Goal: Task Accomplishment & Management: Use online tool/utility

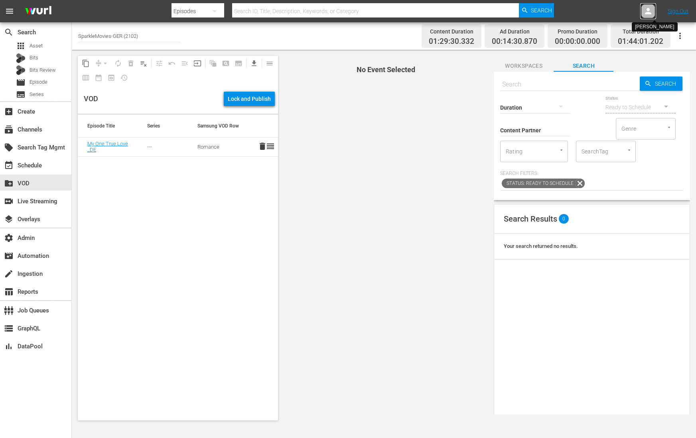
click at [644, 13] on icon at bounding box center [648, 11] width 10 height 10
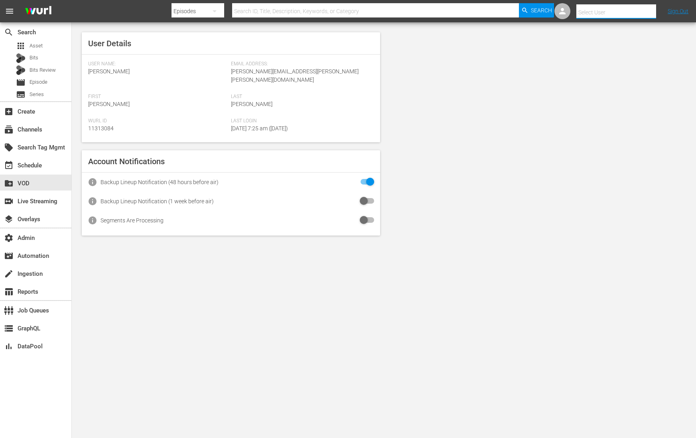
click at [622, 6] on input "text" at bounding box center [627, 12] width 102 height 19
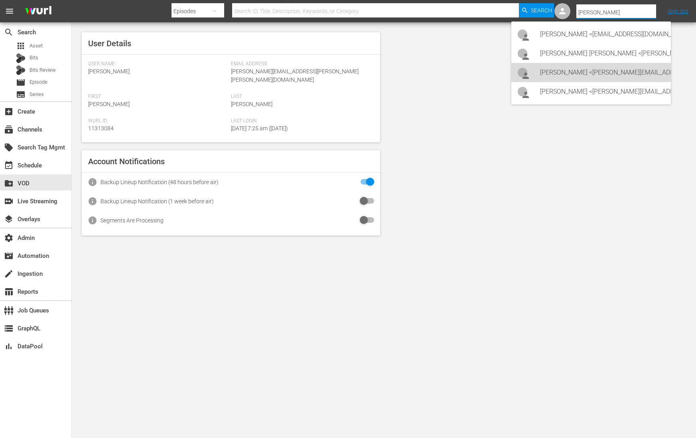
click at [536, 67] on div "Mary Sivertsen <mary@candlelightmedia.com>" at bounding box center [591, 72] width 160 height 19
type input "Mary Sivertsen (11313150)"
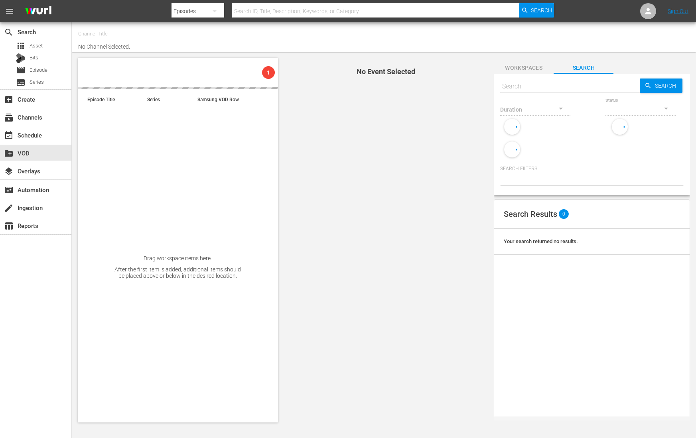
type input "SparkleMovies-GER (2102)"
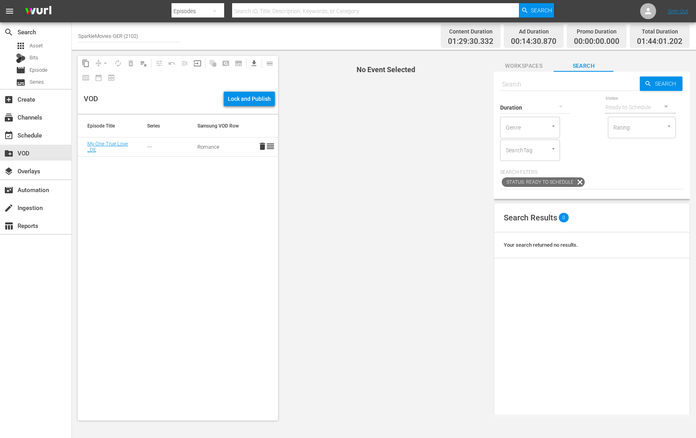
click at [328, 93] on span "No Event Selected" at bounding box center [384, 238] width 208 height 377
click at [514, 63] on span "Workspaces" at bounding box center [524, 66] width 60 height 10
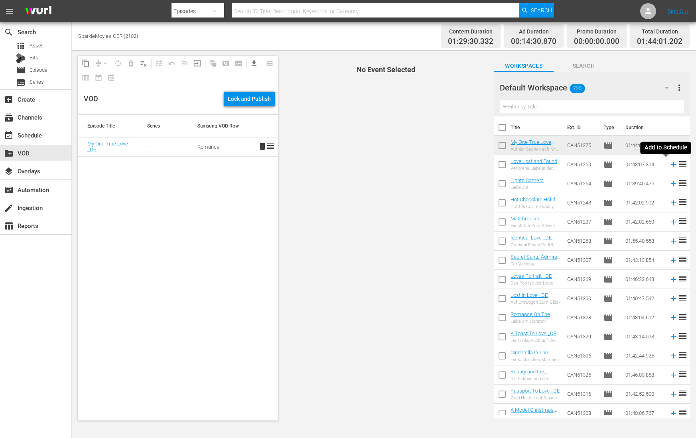
click at [671, 164] on icon at bounding box center [673, 164] width 5 height 5
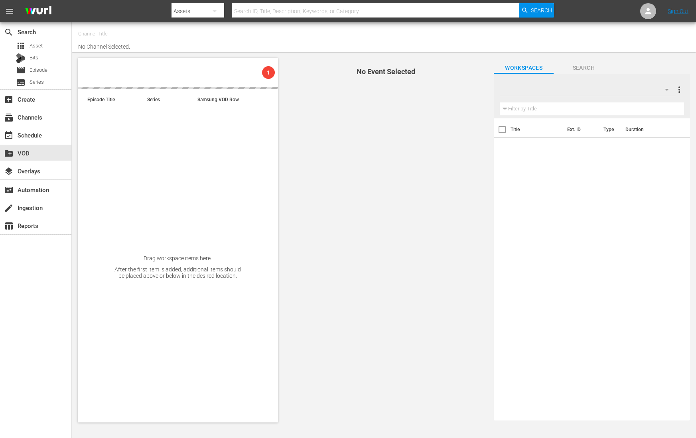
type input "SparkleMovies-GER (2102)"
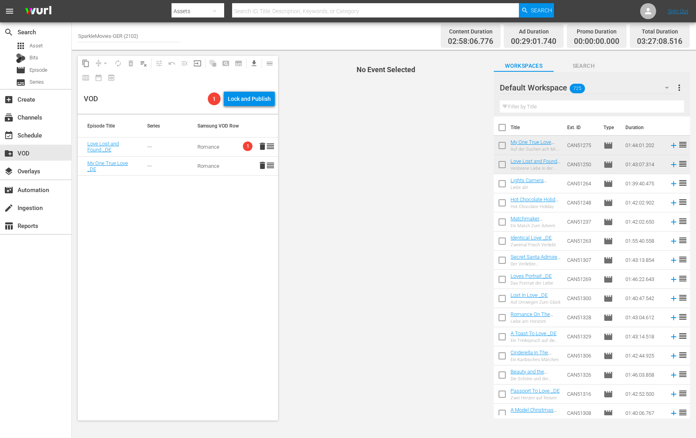
click at [243, 144] on span "1" at bounding box center [248, 147] width 10 height 10
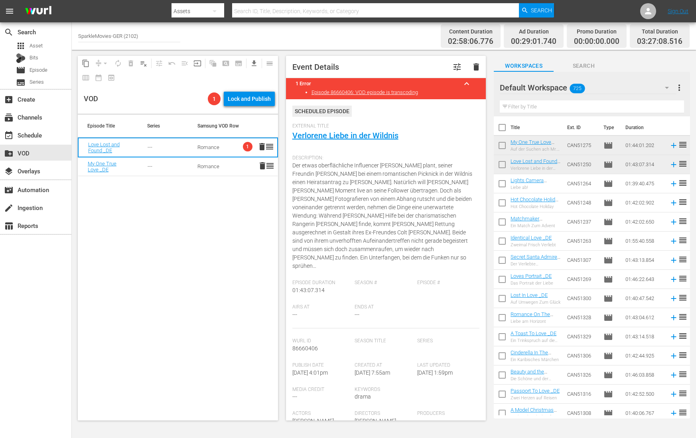
click at [425, 229] on span "Der etwas oberflächliche Influencer [PERSON_NAME] plant, seiner Freundin [PERSO…" at bounding box center [382, 215] width 180 height 107
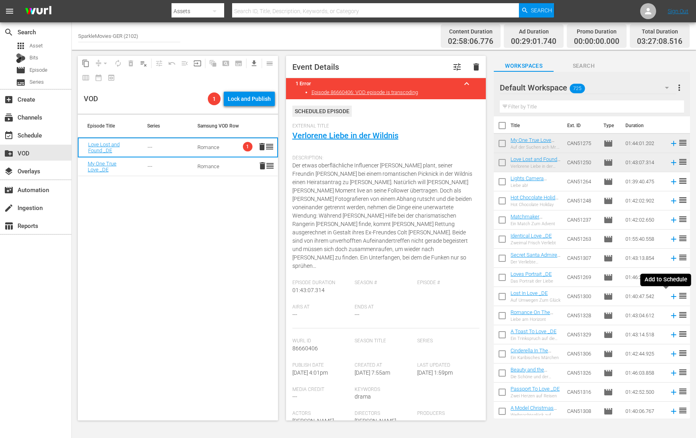
click at [671, 295] on icon at bounding box center [673, 296] width 5 height 5
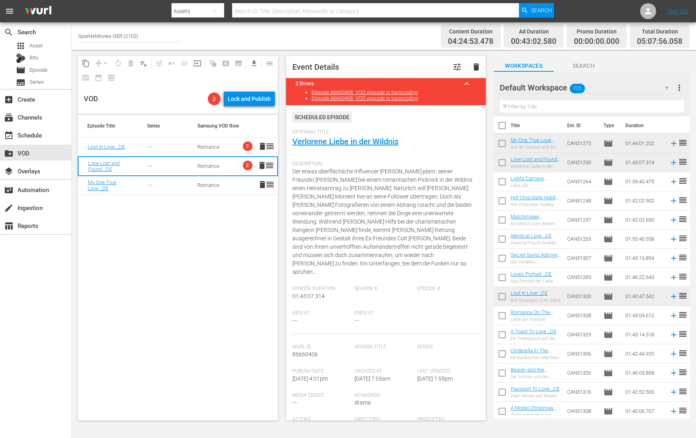
click at [226, 145] on td "Romance" at bounding box center [213, 147] width 50 height 19
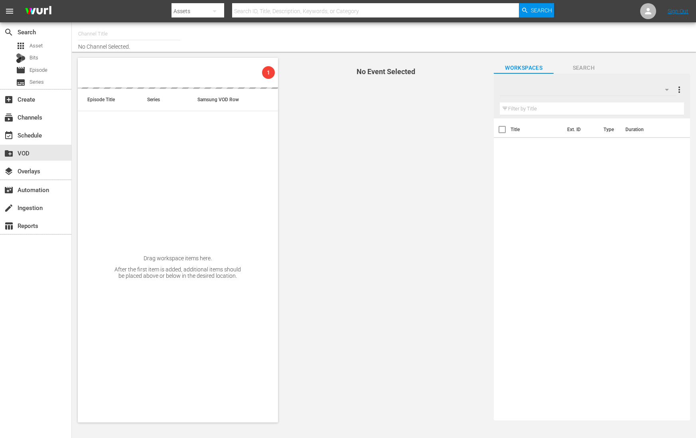
type input "SparkleMovies-GER (2102)"
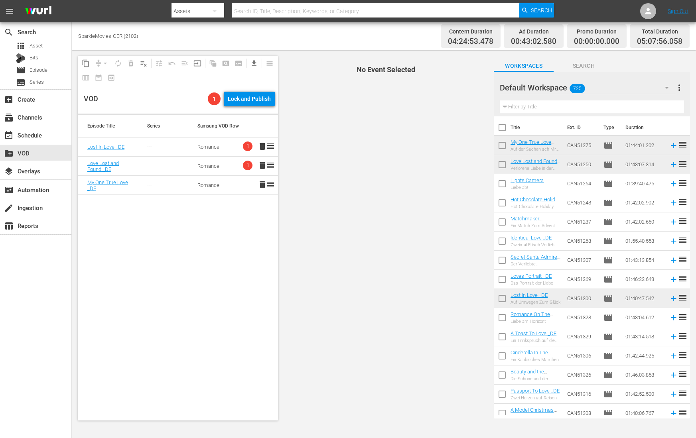
click at [222, 166] on td "Romance" at bounding box center [213, 166] width 50 height 19
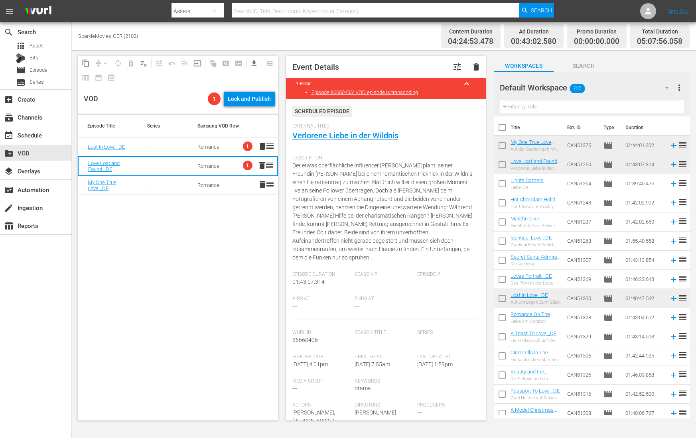
click at [228, 144] on td "Romance" at bounding box center [213, 147] width 50 height 19
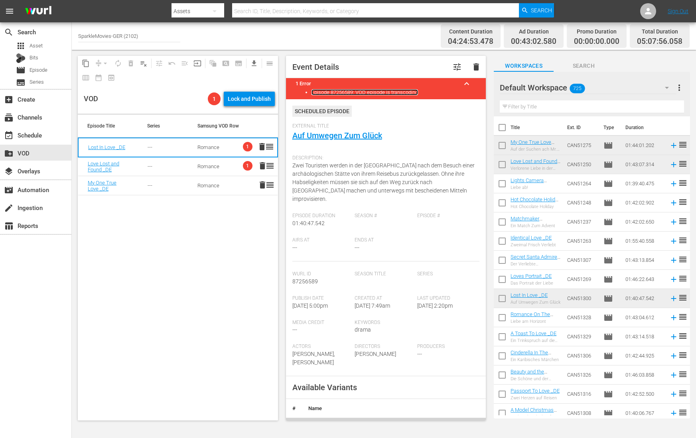
click at [380, 93] on link "Episode 87256589: VOD episode is transcoding" at bounding box center [365, 92] width 106 height 6
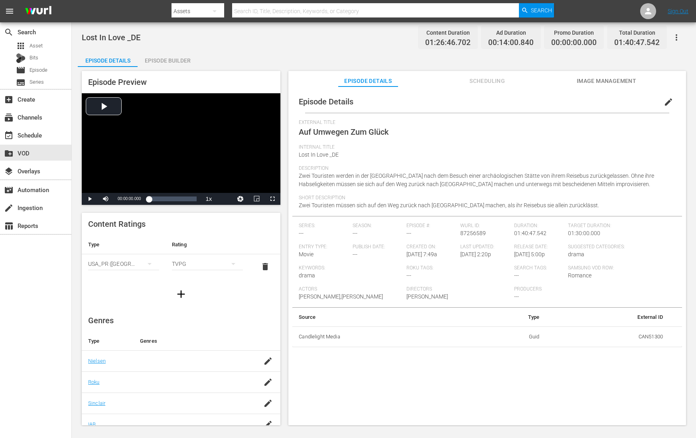
click at [672, 37] on icon "button" at bounding box center [677, 38] width 10 height 10
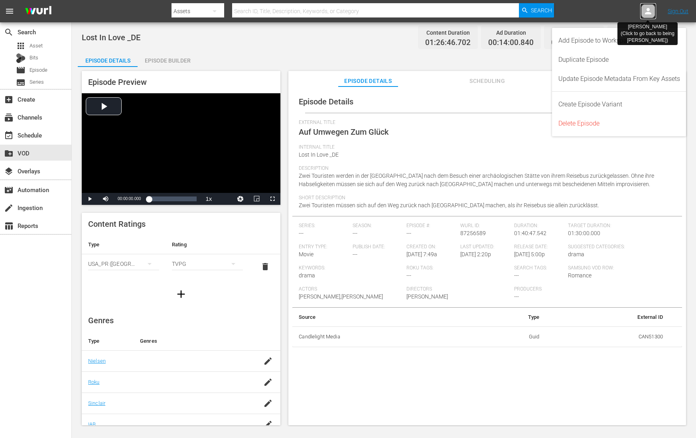
click at [649, 10] on icon at bounding box center [648, 11] width 6 height 6
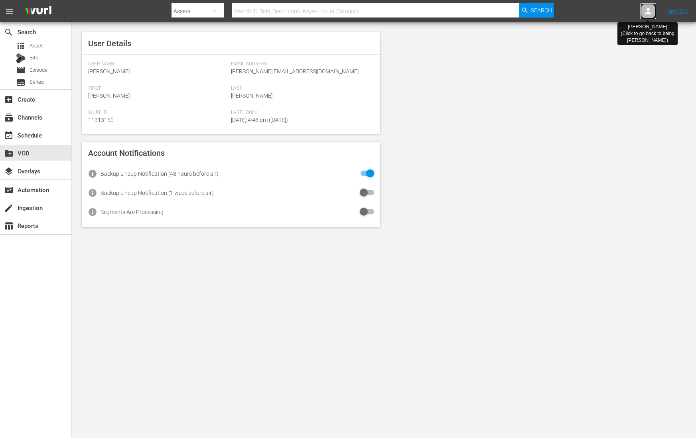
click at [643, 10] on icon at bounding box center [648, 11] width 10 height 10
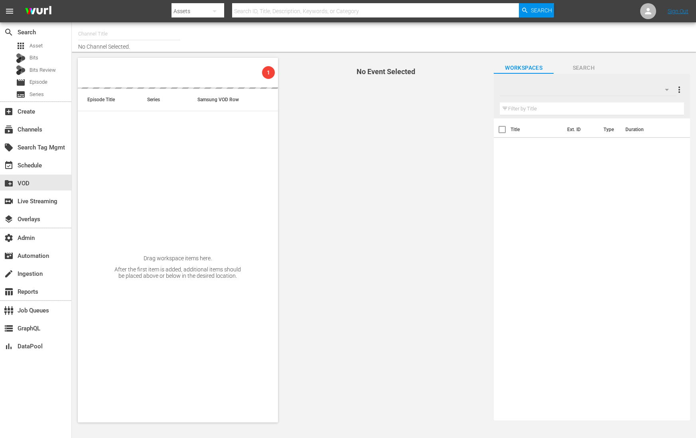
type input "SparkleMovies-GER (2102)"
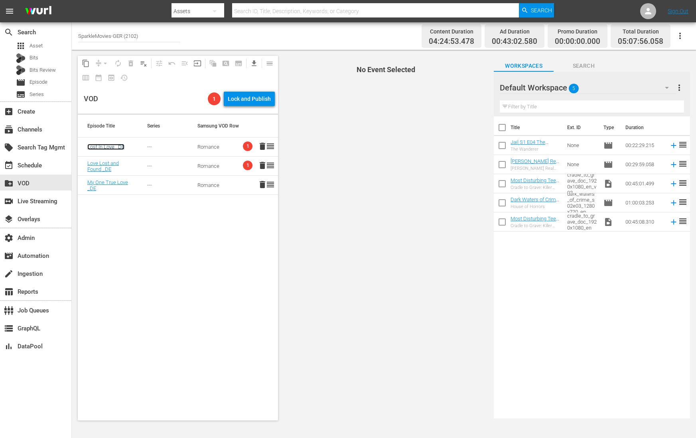
click at [111, 145] on link "Lost In Love _DE" at bounding box center [105, 147] width 37 height 6
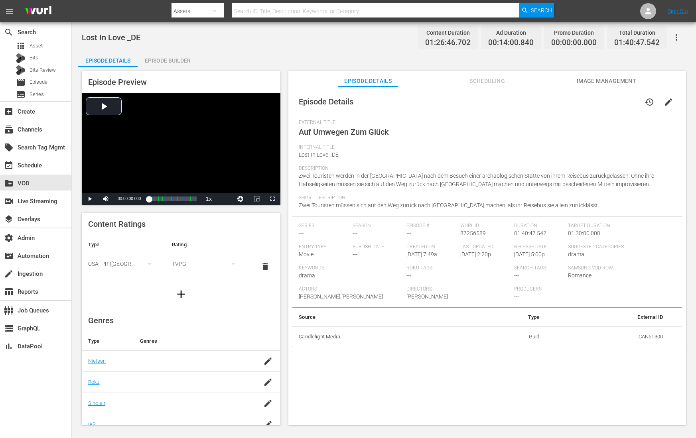
click at [677, 36] on icon "button" at bounding box center [677, 38] width 10 height 10
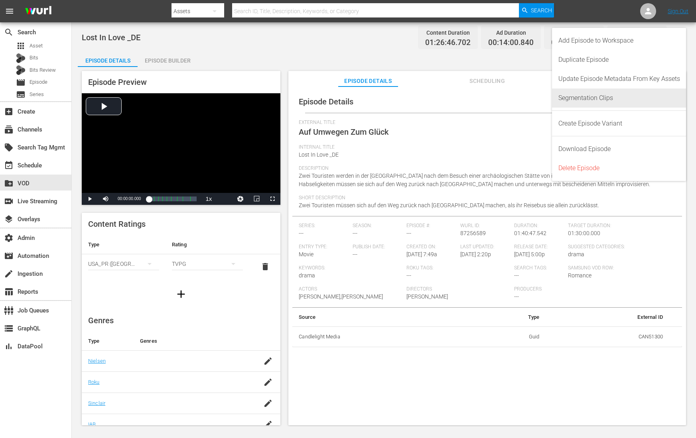
click at [611, 98] on div "Segmentation Clips" at bounding box center [619, 98] width 122 height 19
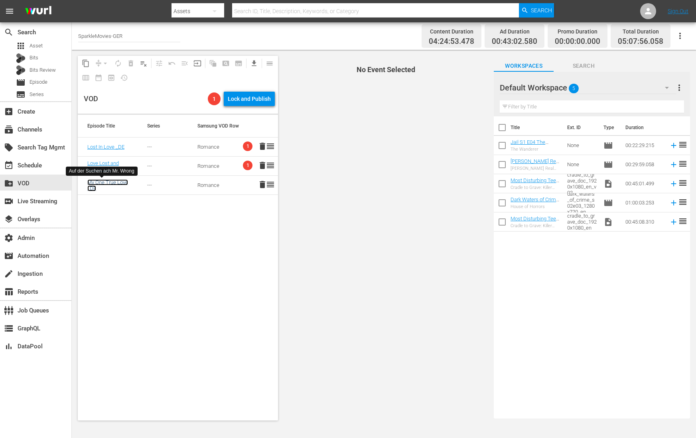
click at [98, 184] on link "My One True Love _DE" at bounding box center [107, 185] width 41 height 12
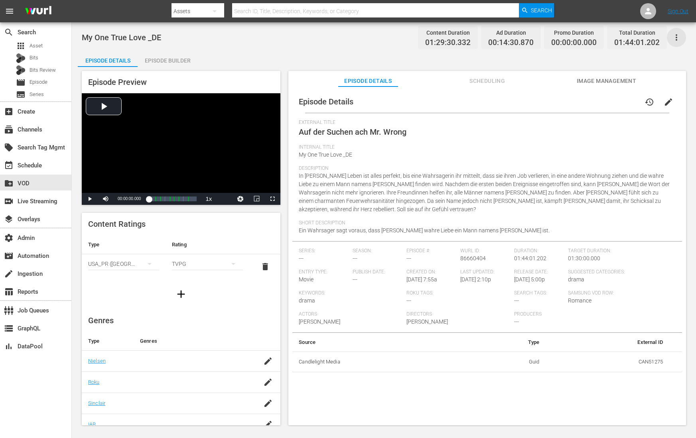
click at [678, 34] on icon "button" at bounding box center [677, 38] width 10 height 10
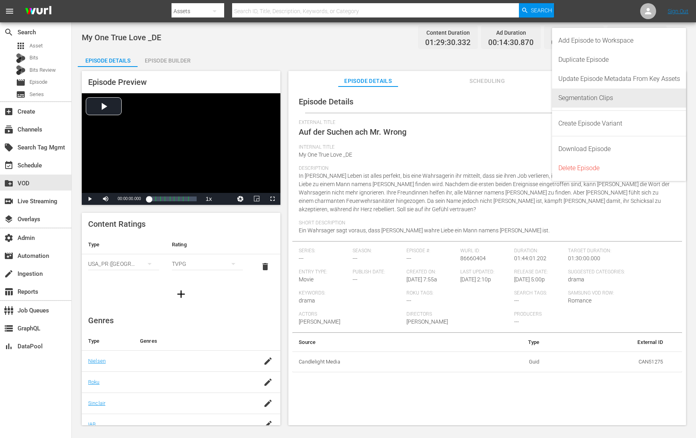
click at [629, 91] on div "Segmentation Clips" at bounding box center [619, 98] width 122 height 19
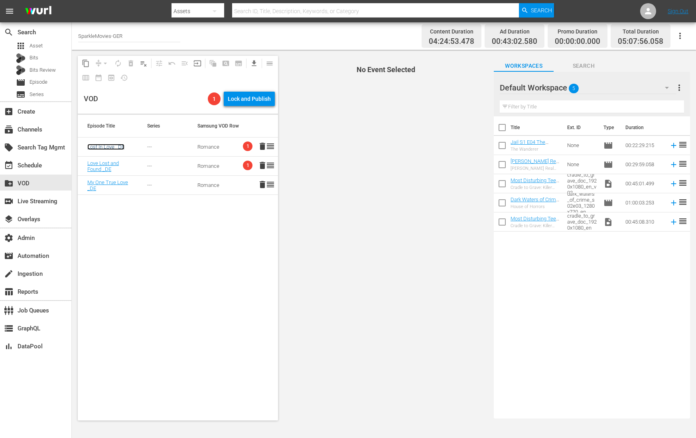
click at [101, 146] on link "Lost In Love _DE" at bounding box center [105, 147] width 37 height 6
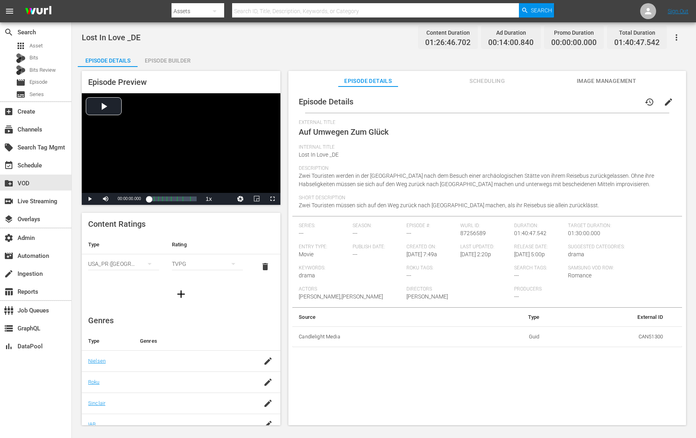
click at [167, 58] on div "Episode Builder" at bounding box center [168, 60] width 60 height 19
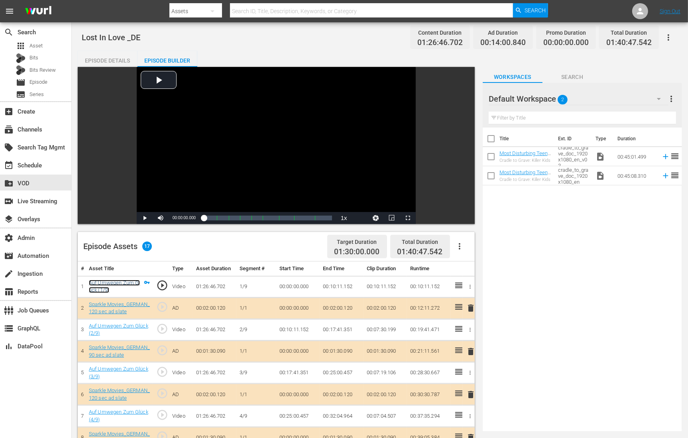
click at [95, 284] on link "Auf Umwegen Zum Glück (1/9)" at bounding box center [114, 287] width 51 height 14
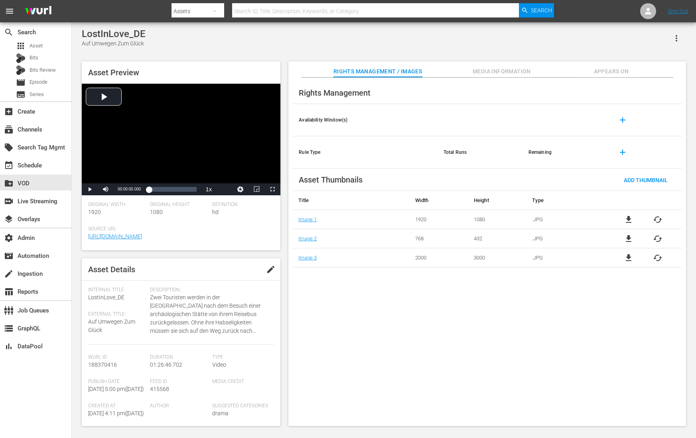
click at [680, 37] on icon "button" at bounding box center [677, 39] width 10 height 10
click at [620, 64] on div "Segmentation Clips" at bounding box center [641, 60] width 77 height 19
click at [326, 302] on div "Rights Management Availability Window(s) add Rule Type Total Runs Remaining add…" at bounding box center [487, 252] width 398 height 349
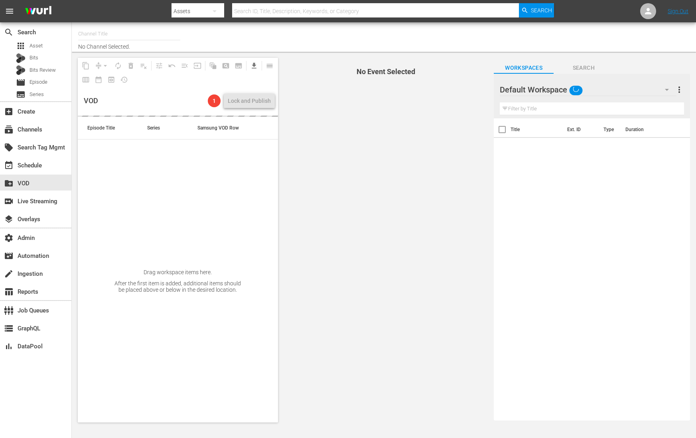
type input "SparkleMovies-GER (2102)"
